Goal: Information Seeking & Learning: Learn about a topic

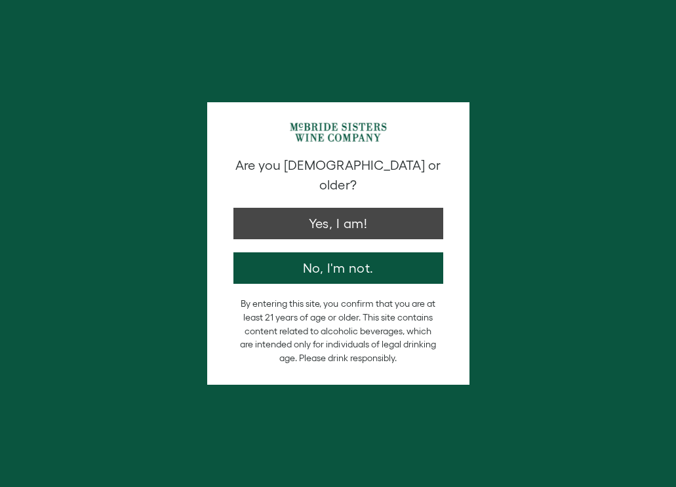
click at [332, 212] on button "Yes, I am!" at bounding box center [338, 223] width 210 height 31
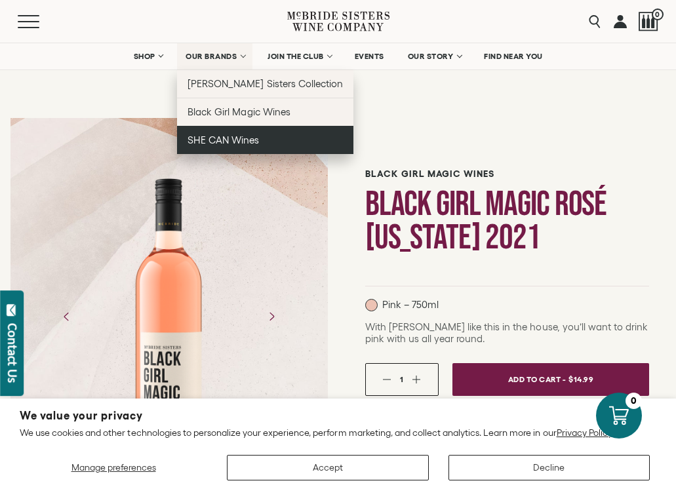
click at [208, 140] on span "SHE CAN Wines" at bounding box center [222, 139] width 71 height 11
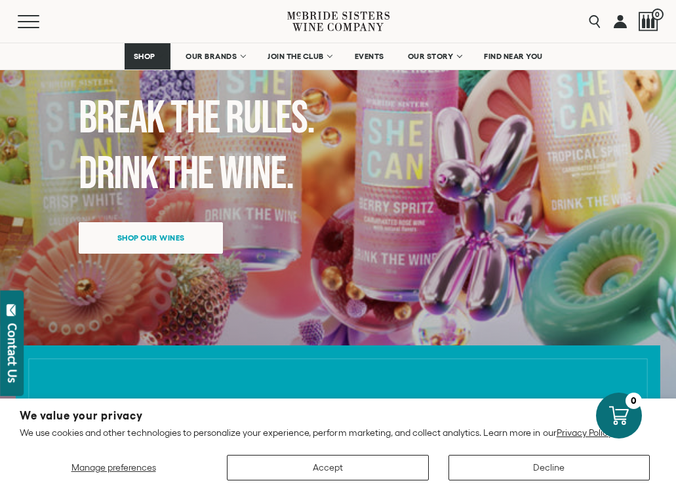
scroll to position [207, 0]
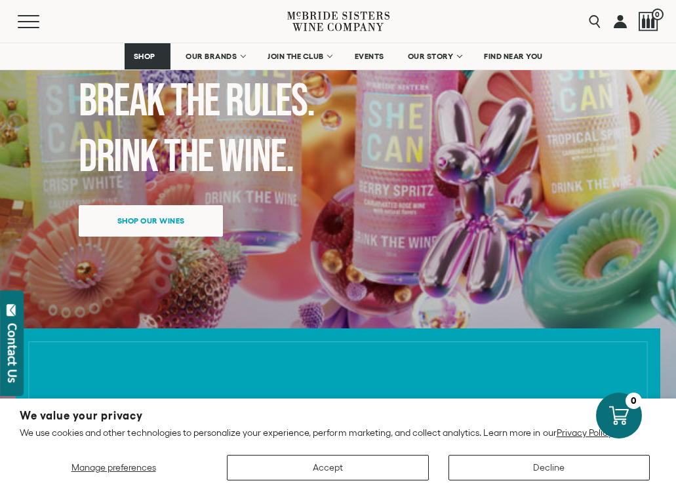
click at [313, 465] on button "Accept" at bounding box center [327, 468] width 201 height 26
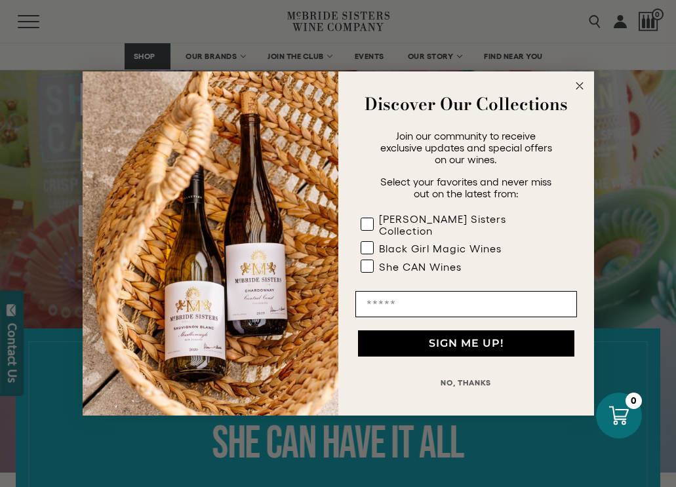
click at [583, 93] on circle "Close dialog" at bounding box center [579, 86] width 15 height 15
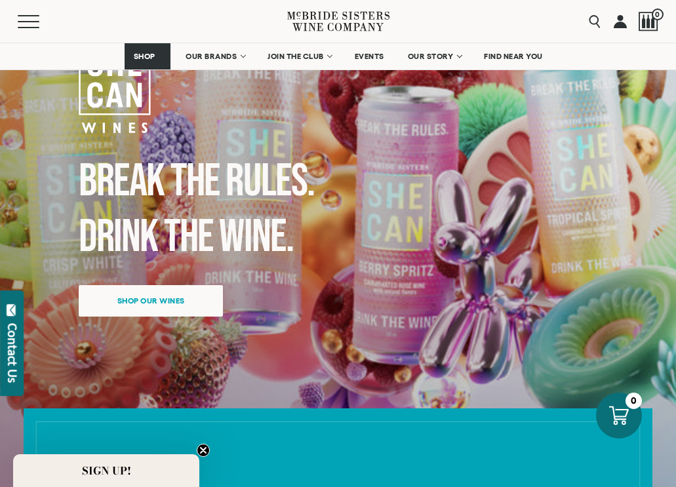
scroll to position [128, 0]
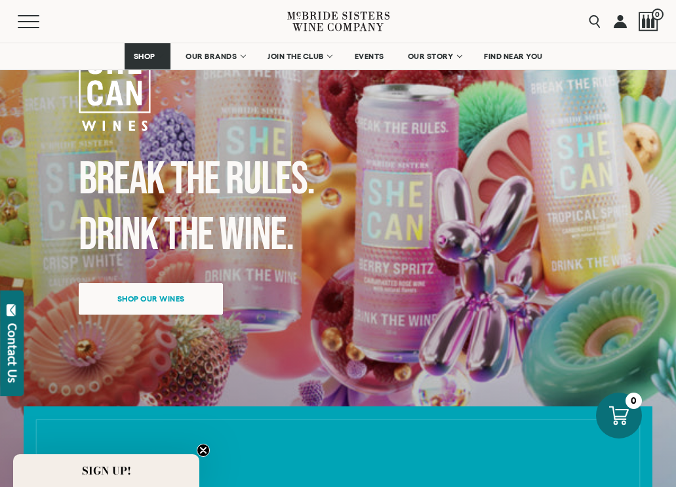
click at [176, 293] on span "Shop our wines" at bounding box center [150, 299] width 113 height 26
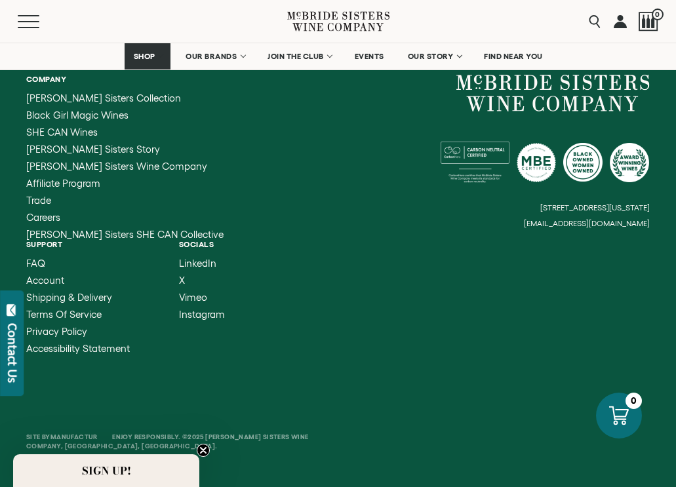
scroll to position [2949, 0]
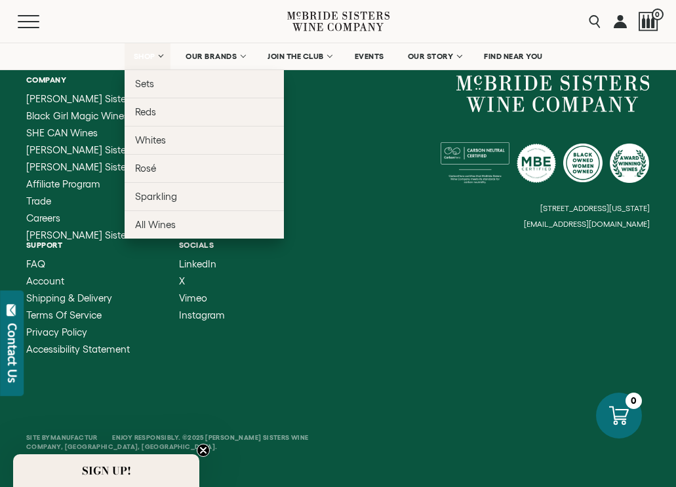
click at [153, 56] on span "SHOP" at bounding box center [144, 56] width 22 height 9
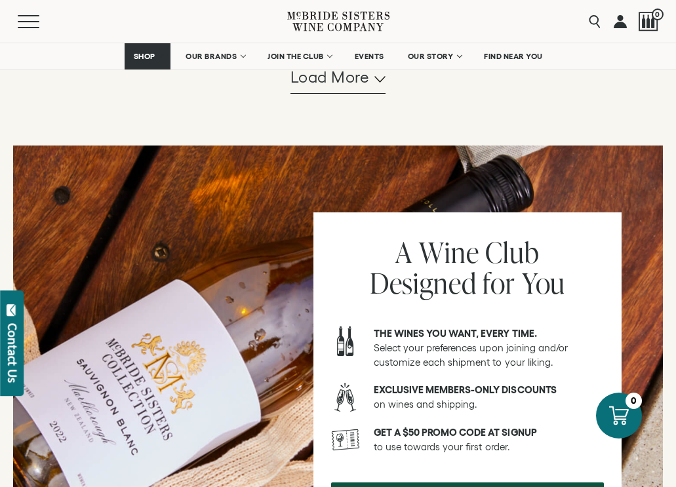
scroll to position [1499, 0]
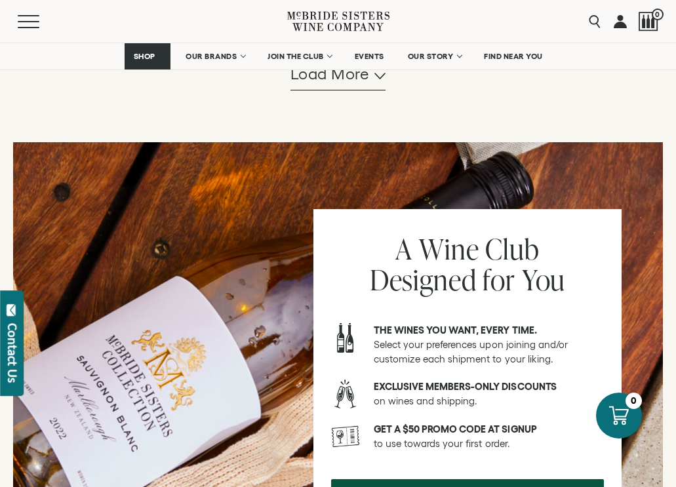
click at [321, 85] on span "Load more" at bounding box center [329, 74] width 79 height 22
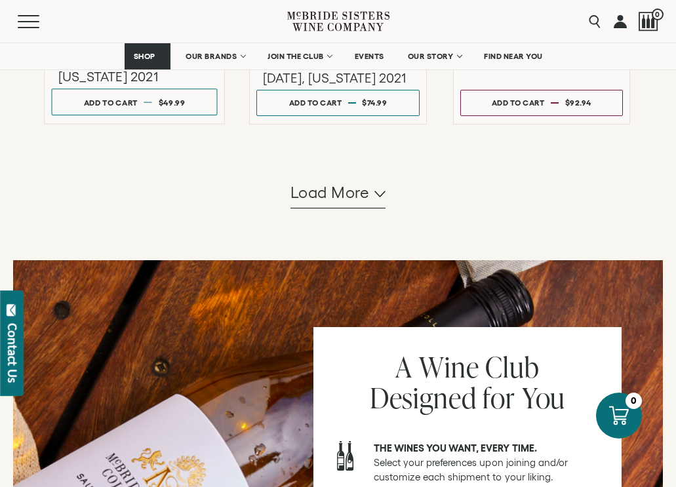
scroll to position [2810, 0]
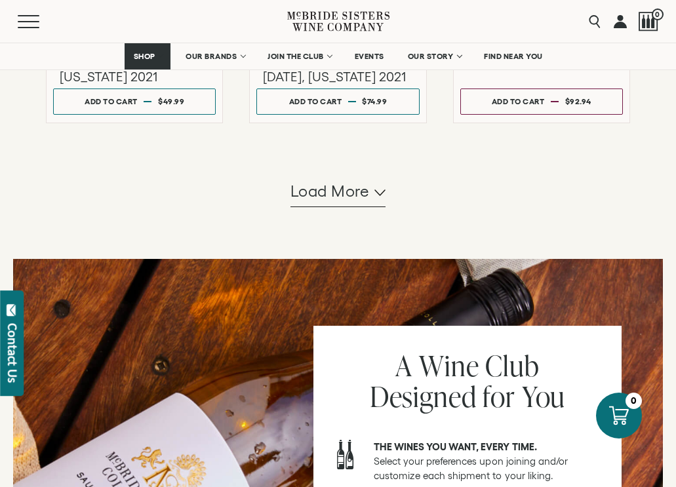
click at [299, 187] on span "Load more" at bounding box center [329, 191] width 79 height 22
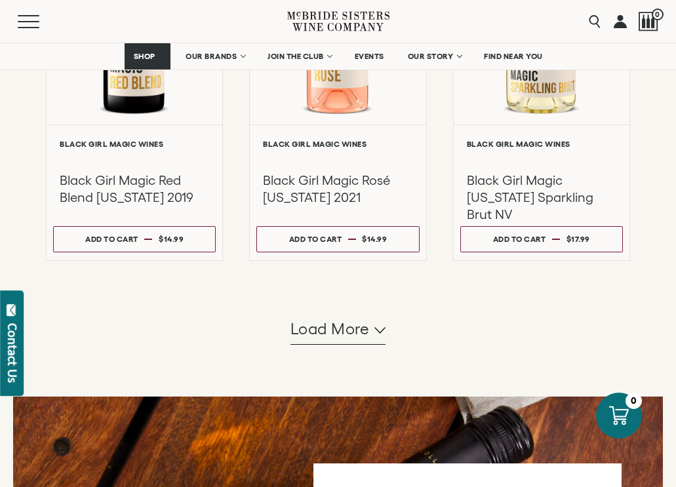
scroll to position [4112, 0]
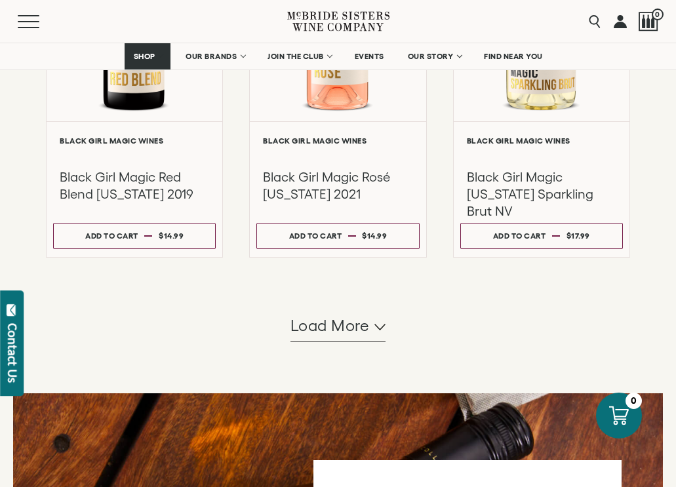
click at [321, 315] on span "Load more" at bounding box center [329, 326] width 79 height 22
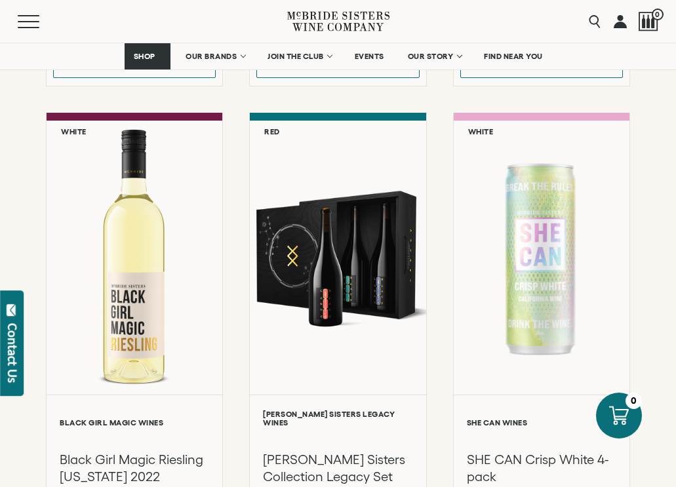
scroll to position [4725, 0]
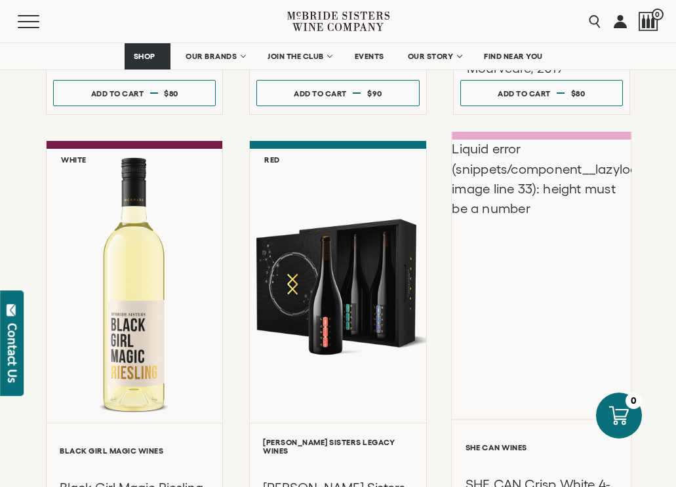
click at [577, 260] on div "Liquid error (snippets/component__lazyload-image line 33): height must be a num…" at bounding box center [542, 279] width 180 height 279
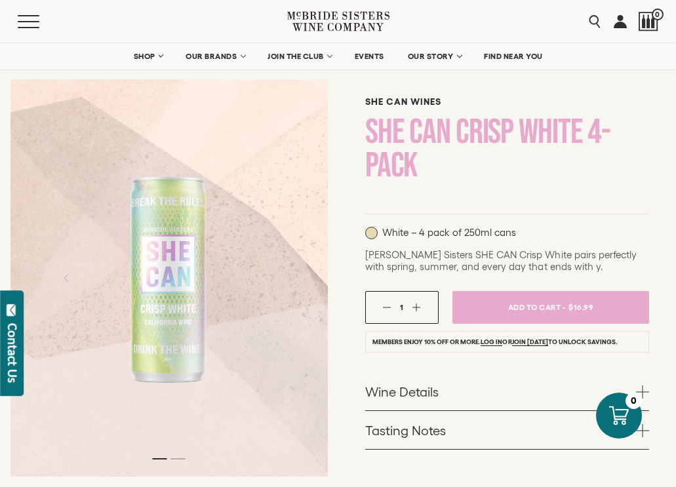
scroll to position [73, 0]
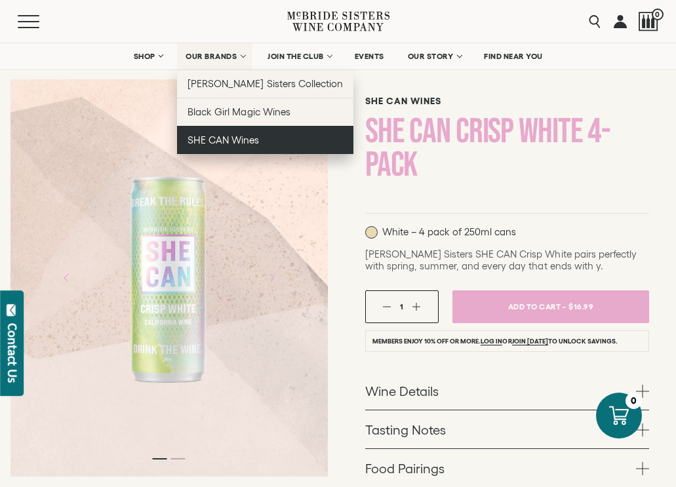
click at [217, 144] on span "SHE CAN Wines" at bounding box center [222, 139] width 71 height 11
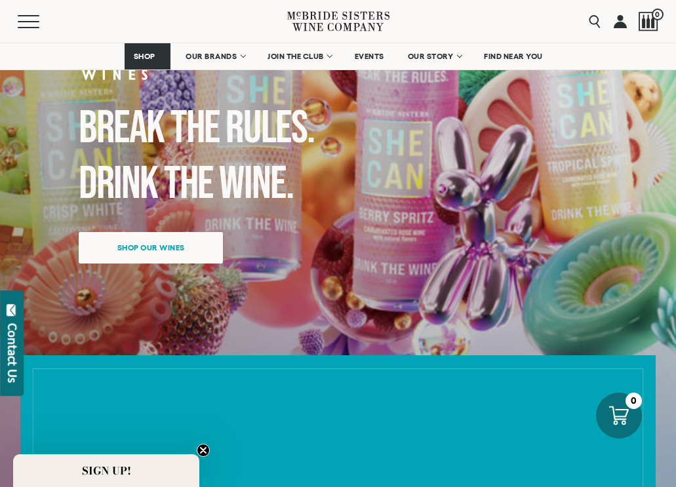
scroll to position [195, 0]
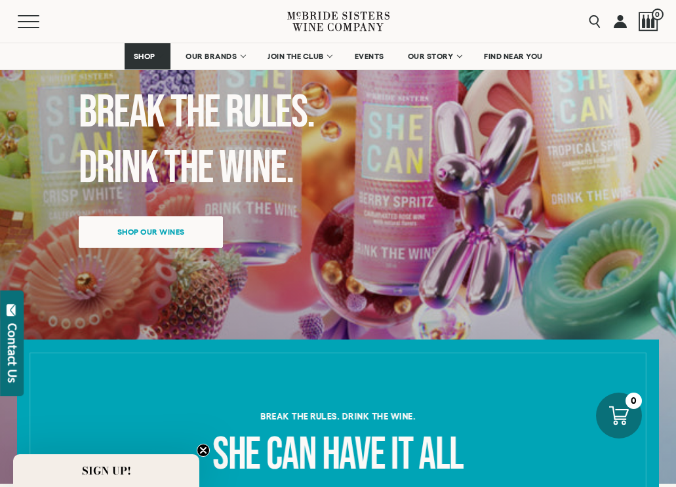
click at [148, 234] on span "Shop our wines" at bounding box center [150, 232] width 113 height 26
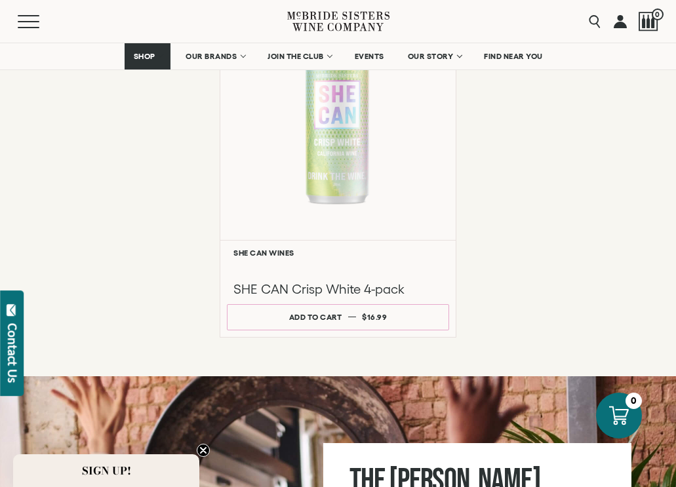
scroll to position [1102, 0]
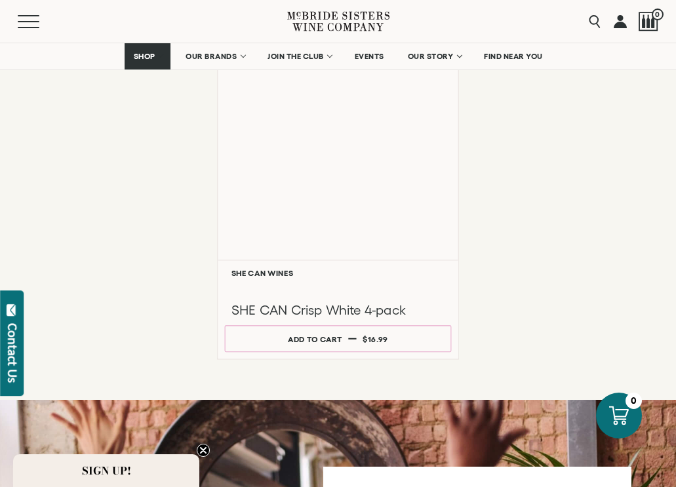
click at [345, 148] on div "Liquid error (snippets/component__lazyload-image line 33): height must be a num…" at bounding box center [338, 133] width 240 height 252
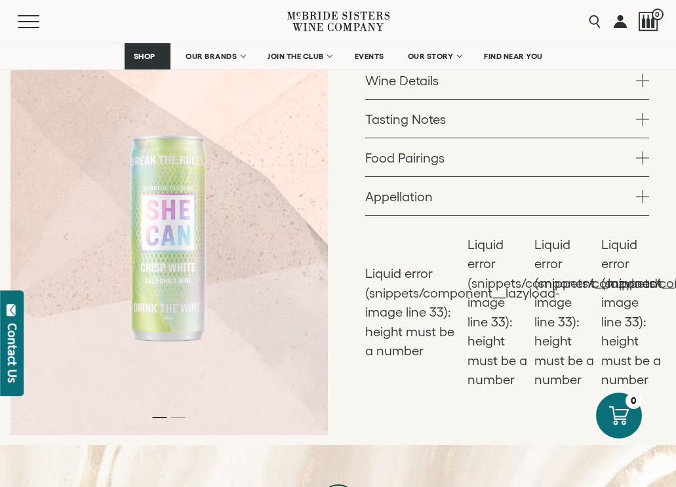
scroll to position [362, 0]
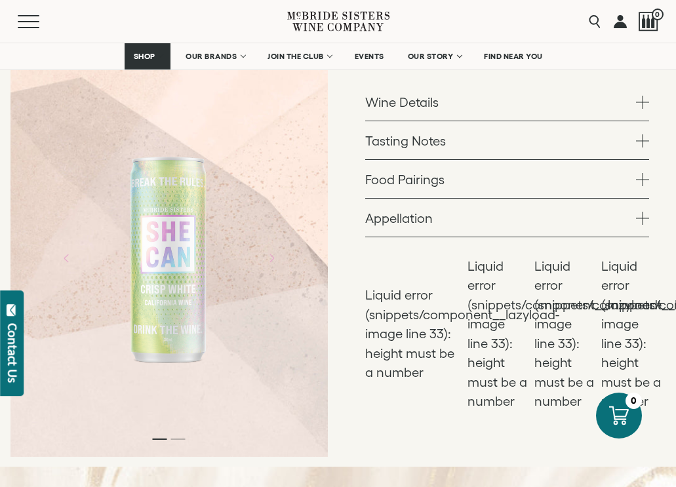
click at [389, 115] on link "Wine Details" at bounding box center [507, 102] width 284 height 38
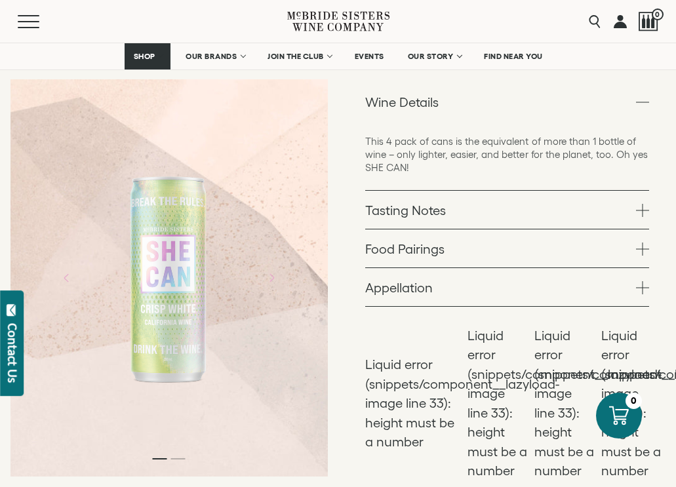
click at [384, 275] on link "Appellation" at bounding box center [507, 287] width 284 height 38
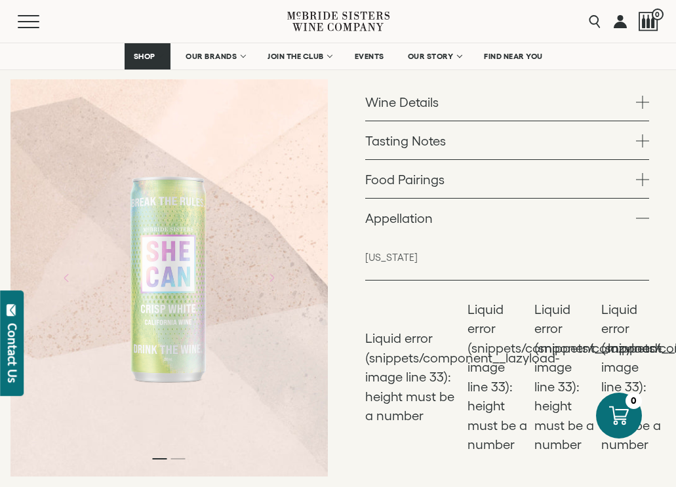
click at [401, 187] on link "Food Pairings" at bounding box center [507, 179] width 284 height 38
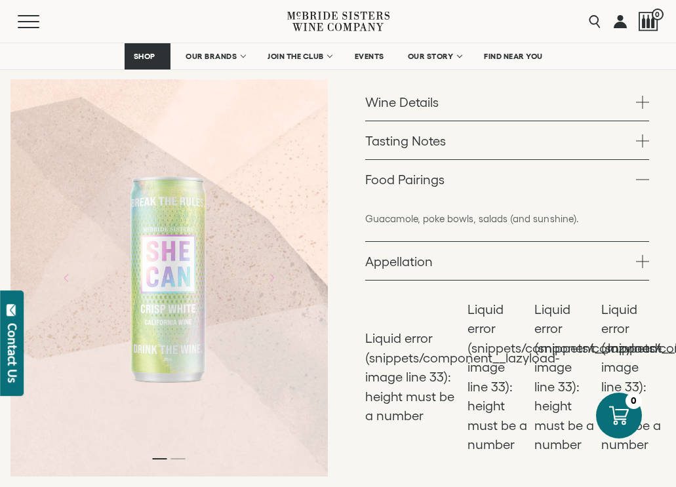
click at [402, 151] on link "Tasting Notes" at bounding box center [507, 140] width 284 height 38
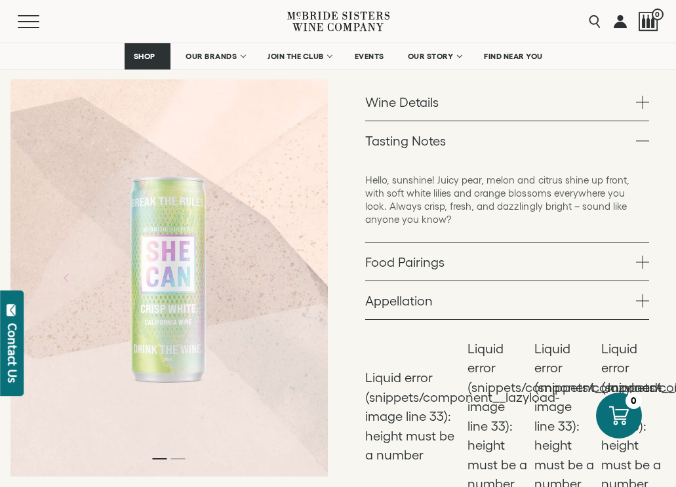
click at [410, 115] on link "Wine Details" at bounding box center [507, 102] width 284 height 38
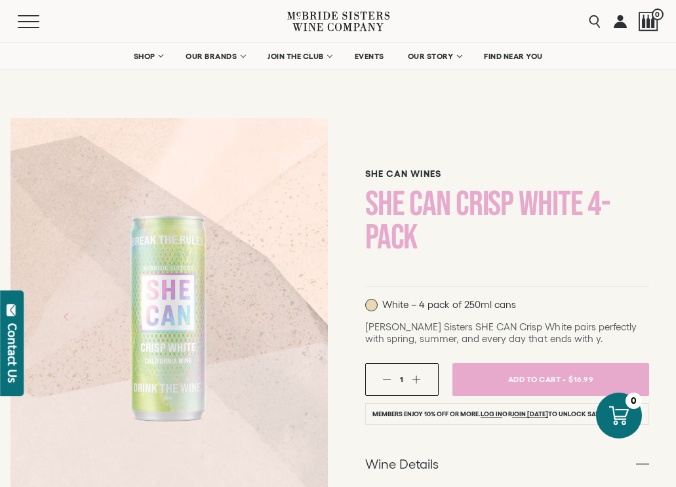
scroll to position [0, 0]
drag, startPoint x: 441, startPoint y: 170, endPoint x: 362, endPoint y: 171, distance: 79.3
copy h6 "SHE CAN Wines"
